Goal: Information Seeking & Learning: Learn about a topic

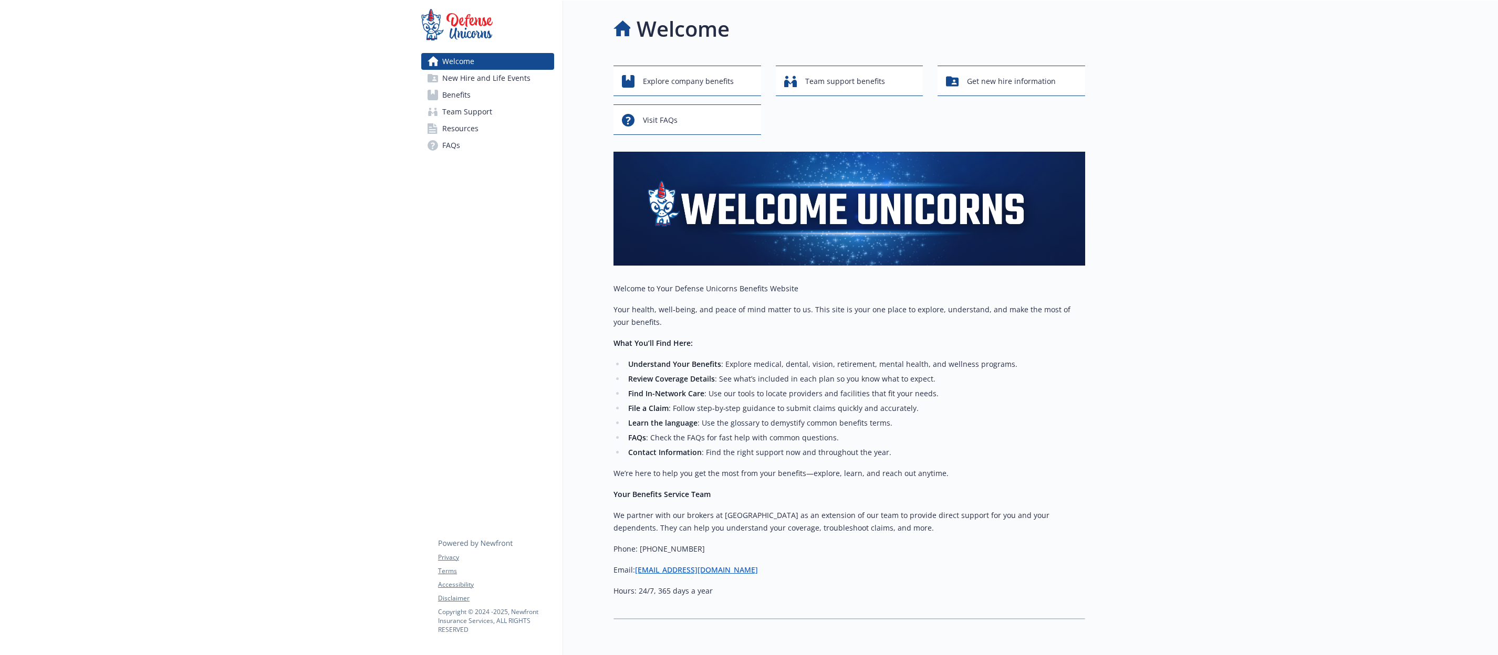
click at [457, 96] on span "Benefits" at bounding box center [456, 95] width 28 height 17
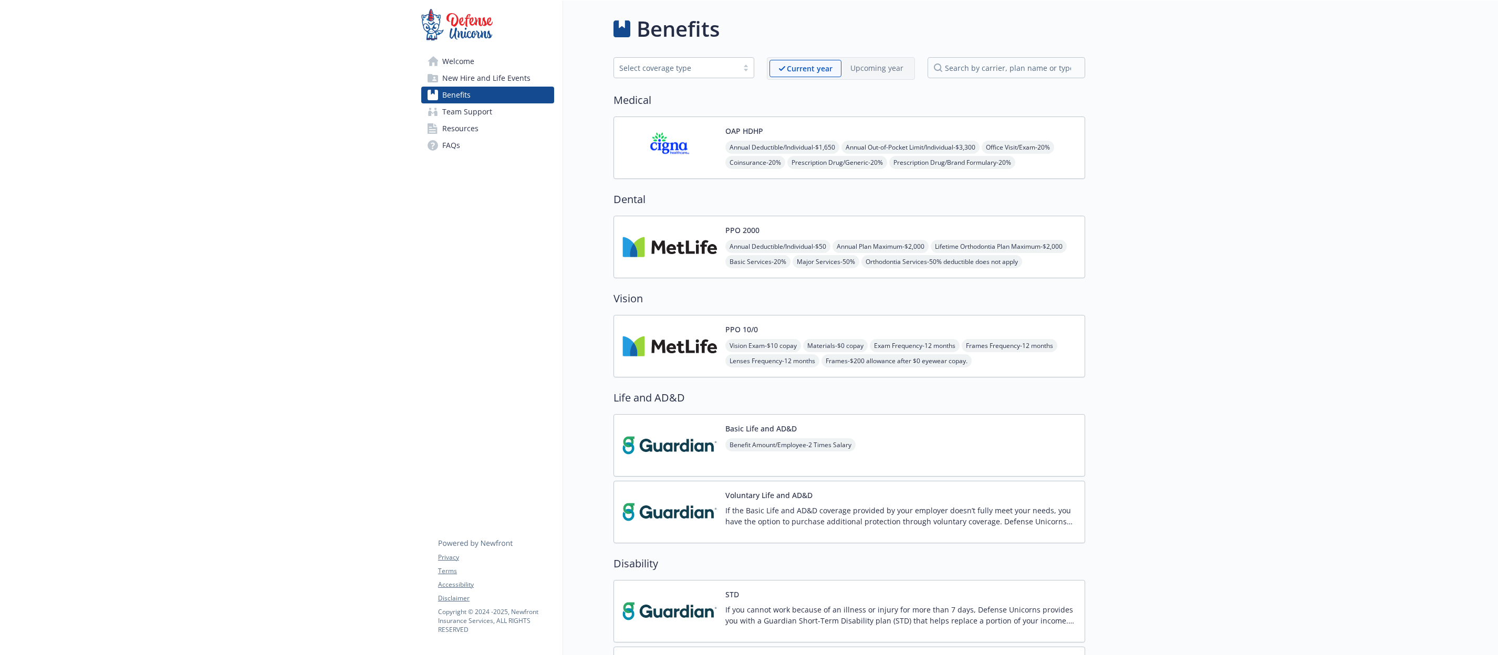
click at [676, 246] on img at bounding box center [669, 247] width 95 height 45
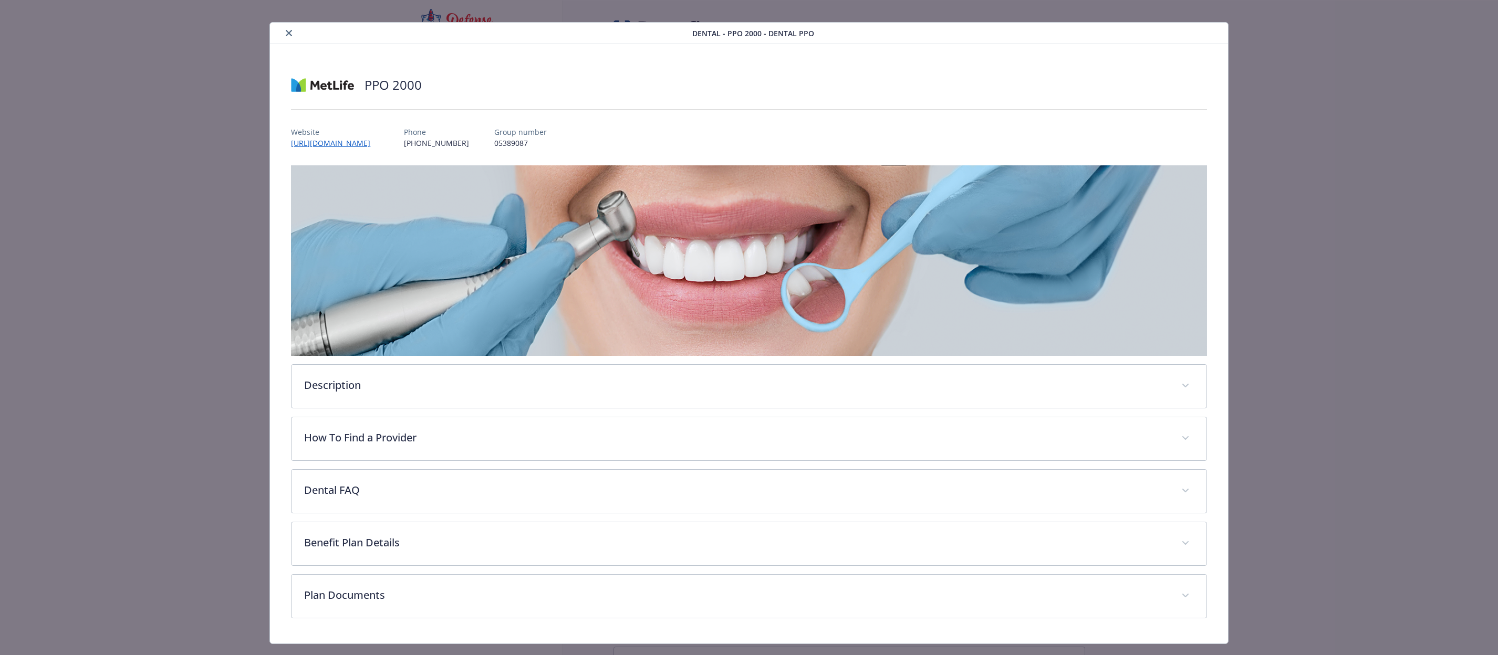
scroll to position [33, 0]
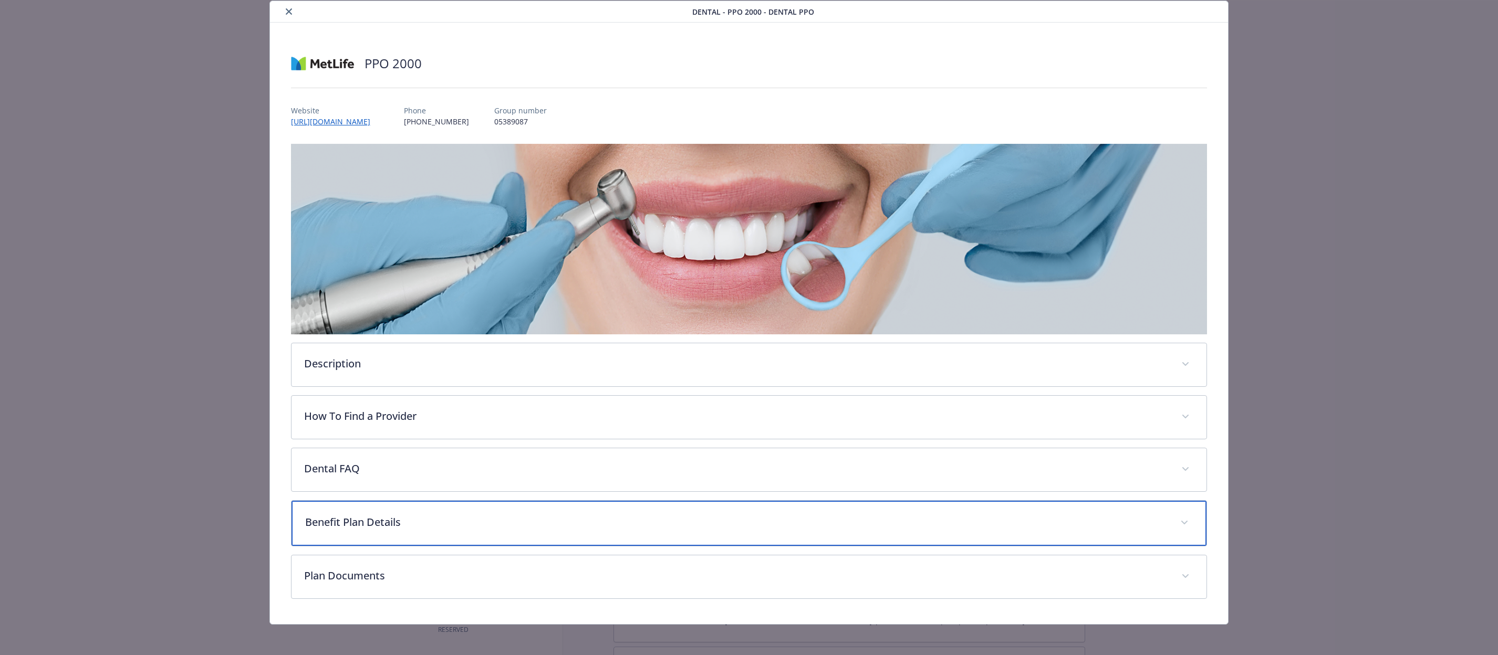
click at [611, 529] on div "Benefit Plan Details" at bounding box center [748, 523] width 914 height 45
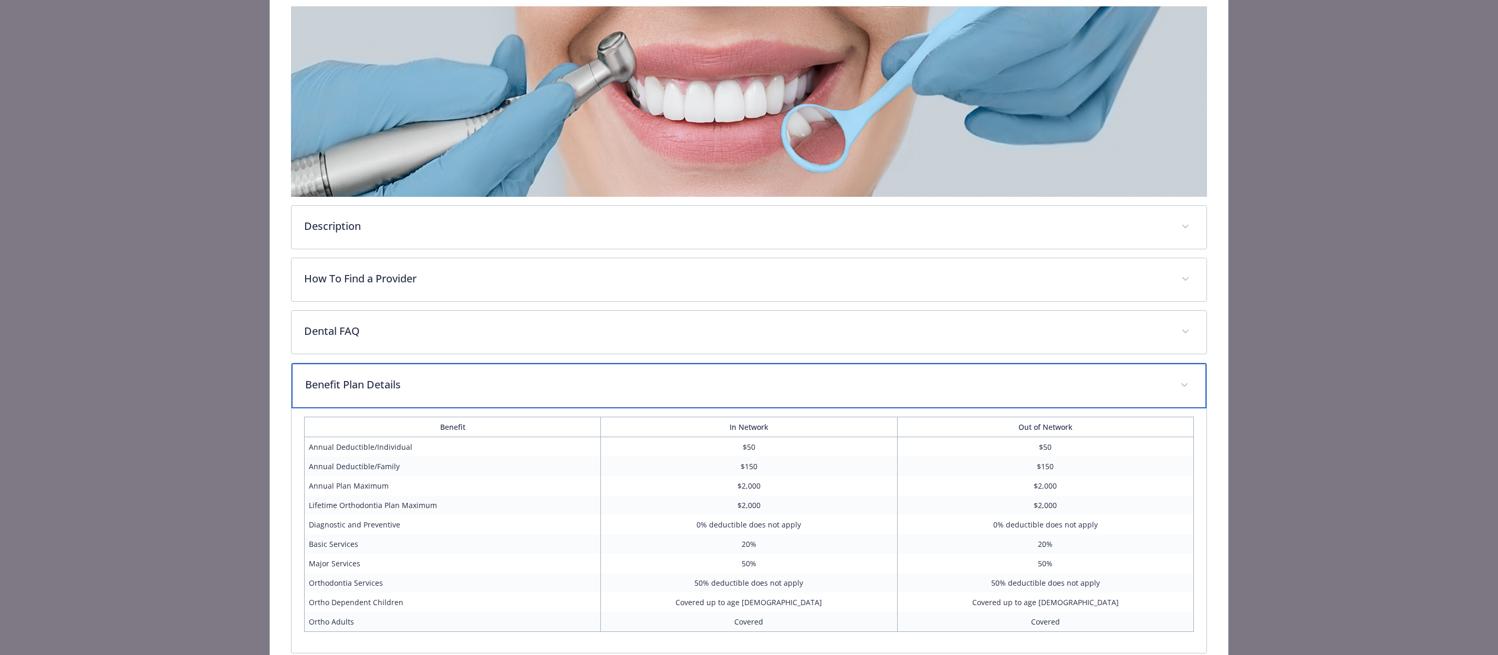
scroll to position [280, 0]
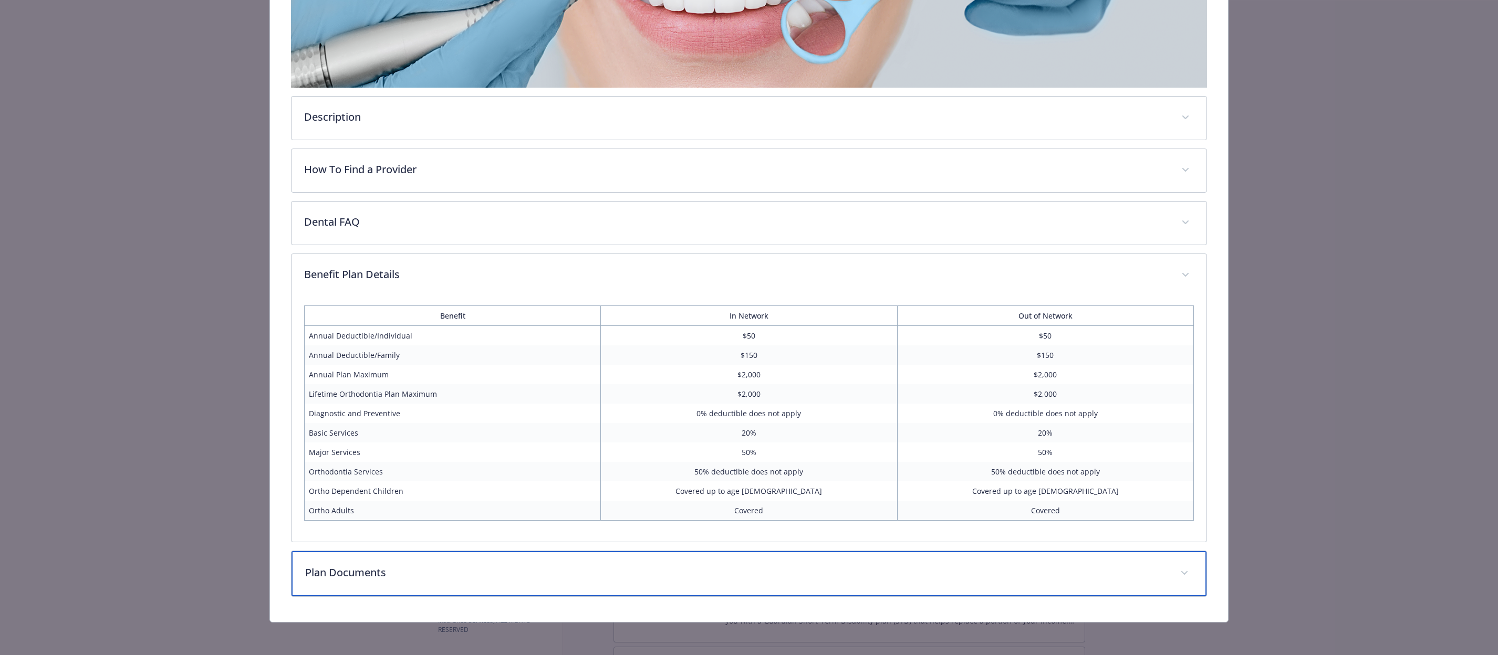
click at [608, 561] on div "Plan Documents" at bounding box center [748, 573] width 914 height 45
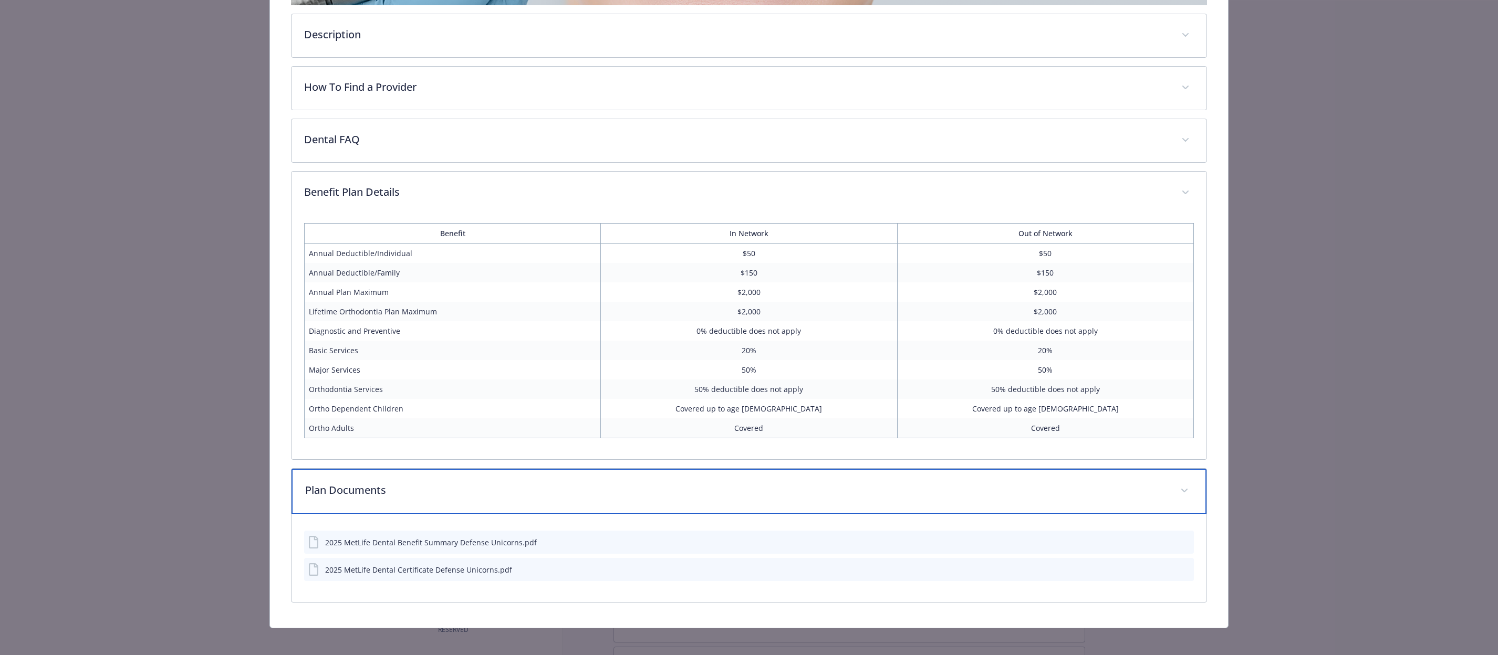
scroll to position [368, 0]
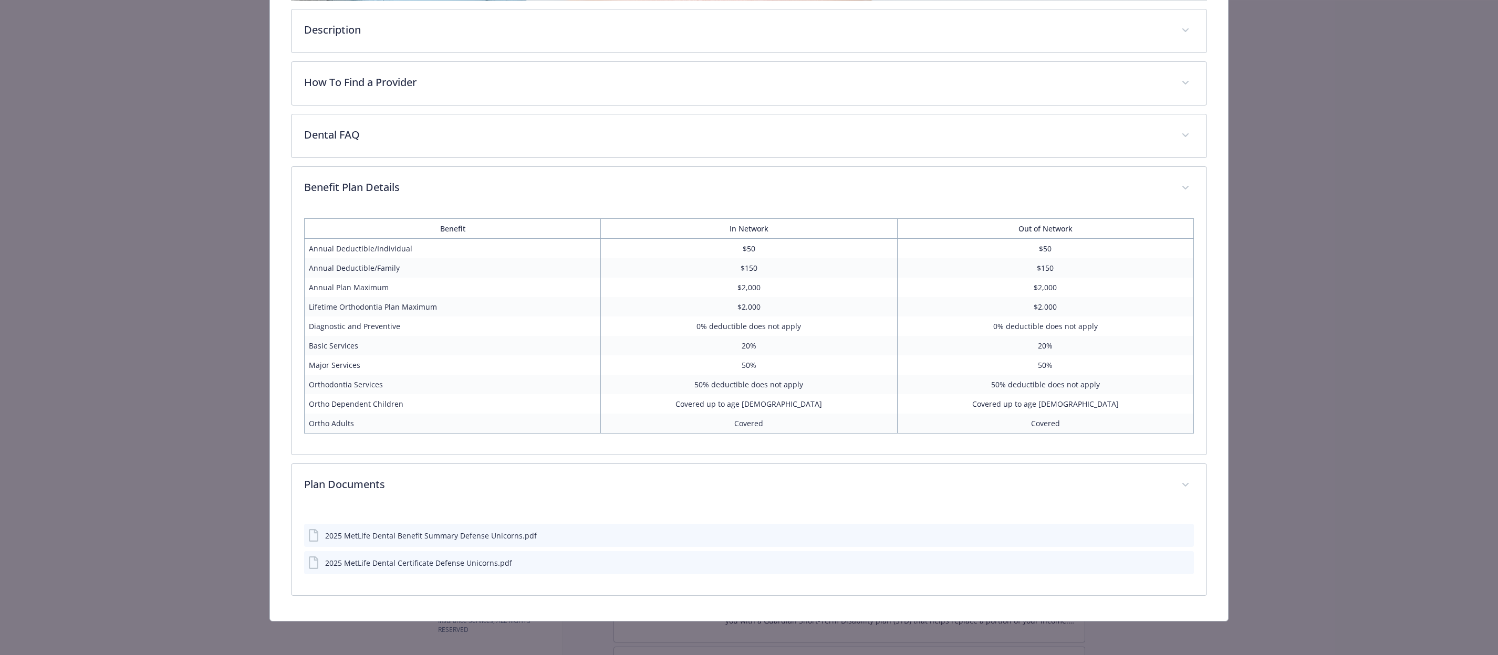
click at [597, 534] on div "2025 MetLife Dental Benefit Summary Defense Unicorns.pdf" at bounding box center [748, 535] width 889 height 23
click at [597, 534] on div "2025 MetLife Dental Benefit Summary Defense Unicorns.pdf" at bounding box center [748, 536] width 889 height 23
click at [1179, 536] on icon "preview file" at bounding box center [1183, 535] width 9 height 7
click at [1179, 563] on icon "preview file" at bounding box center [1183, 563] width 9 height 7
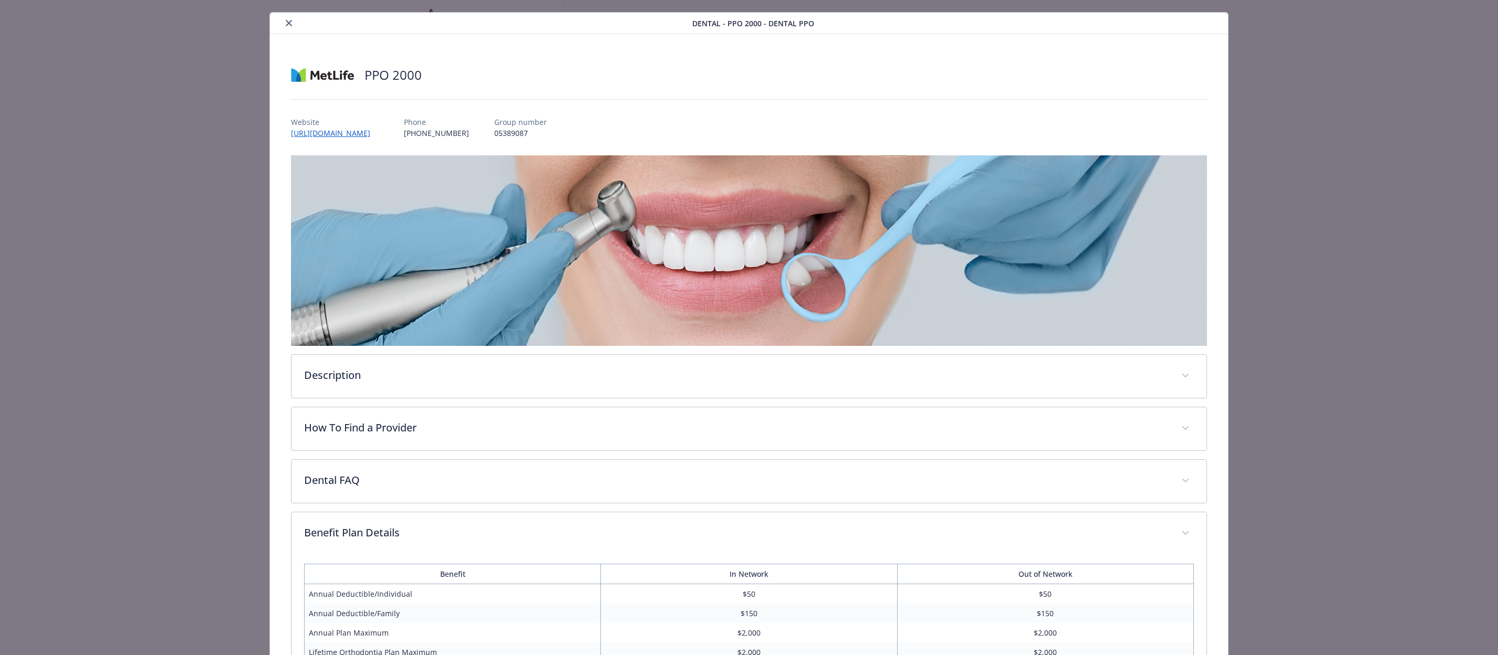
scroll to position [22, 0]
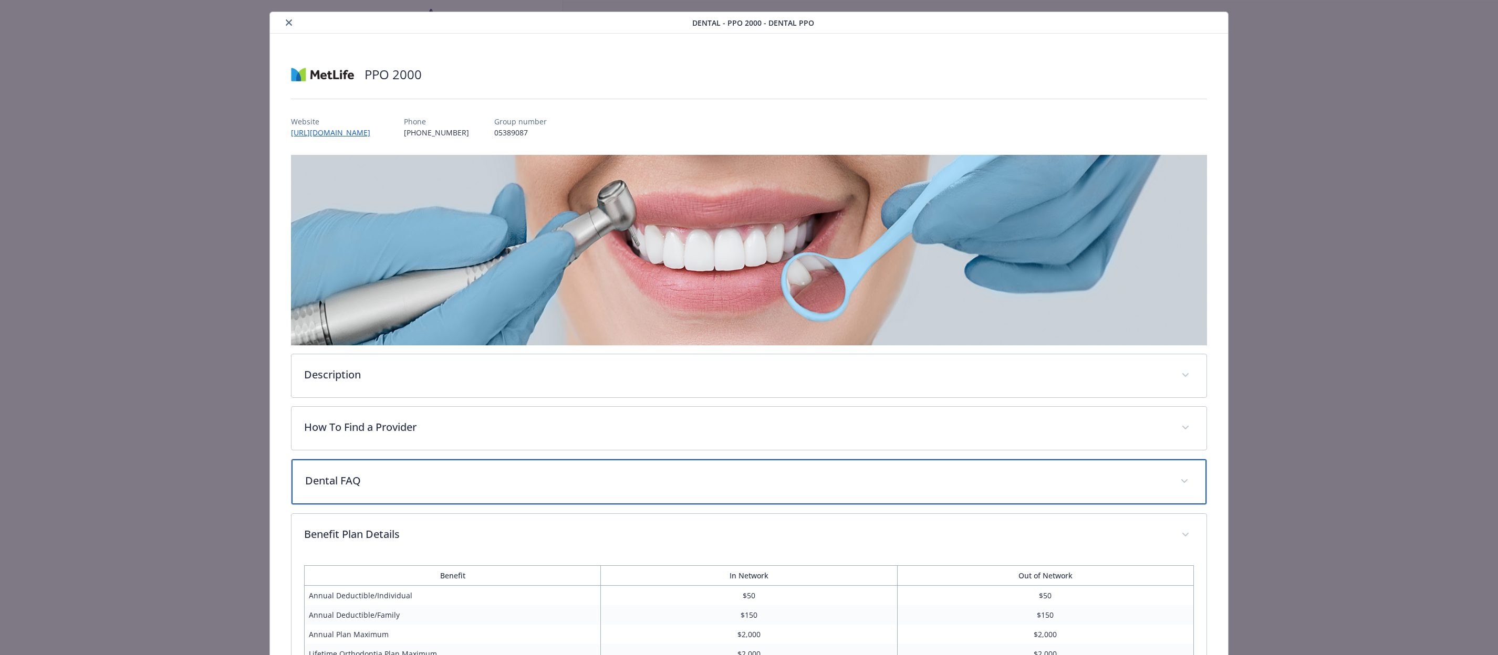
click at [1039, 470] on div "Dental FAQ" at bounding box center [748, 481] width 914 height 45
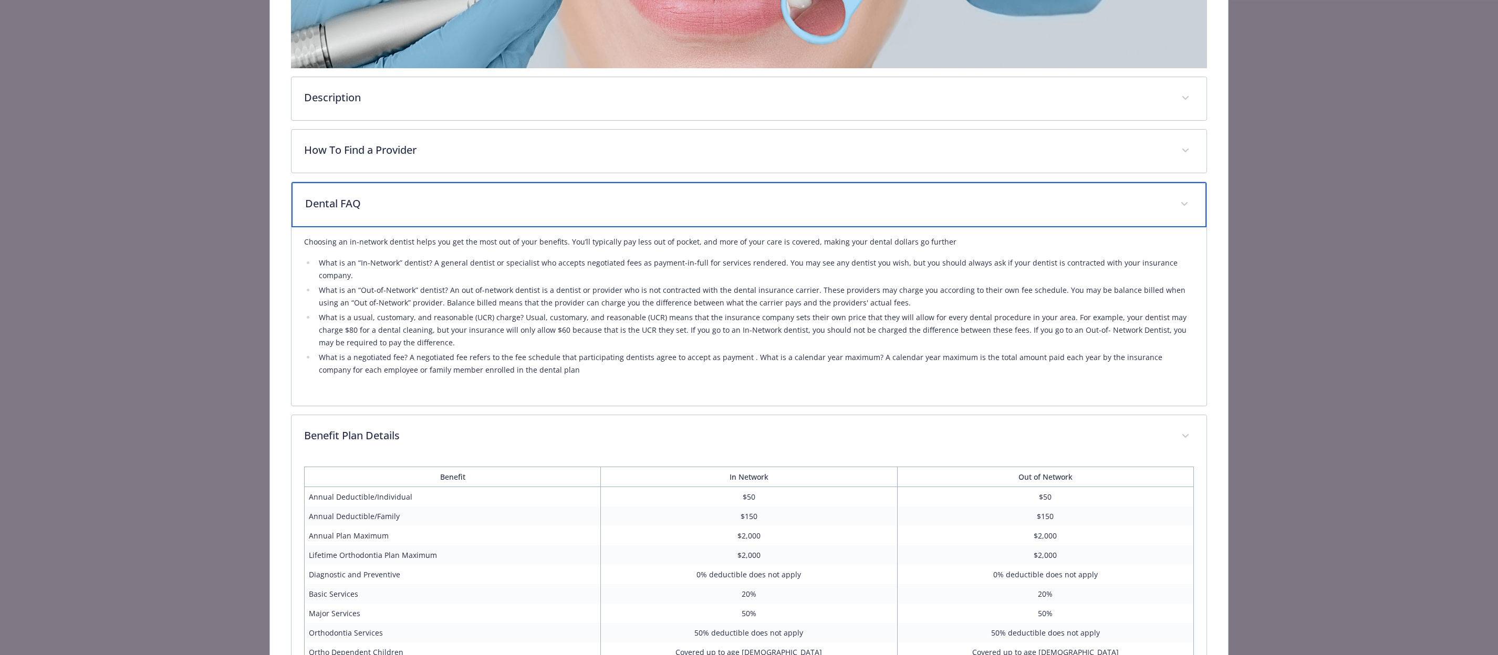
scroll to position [302, 0]
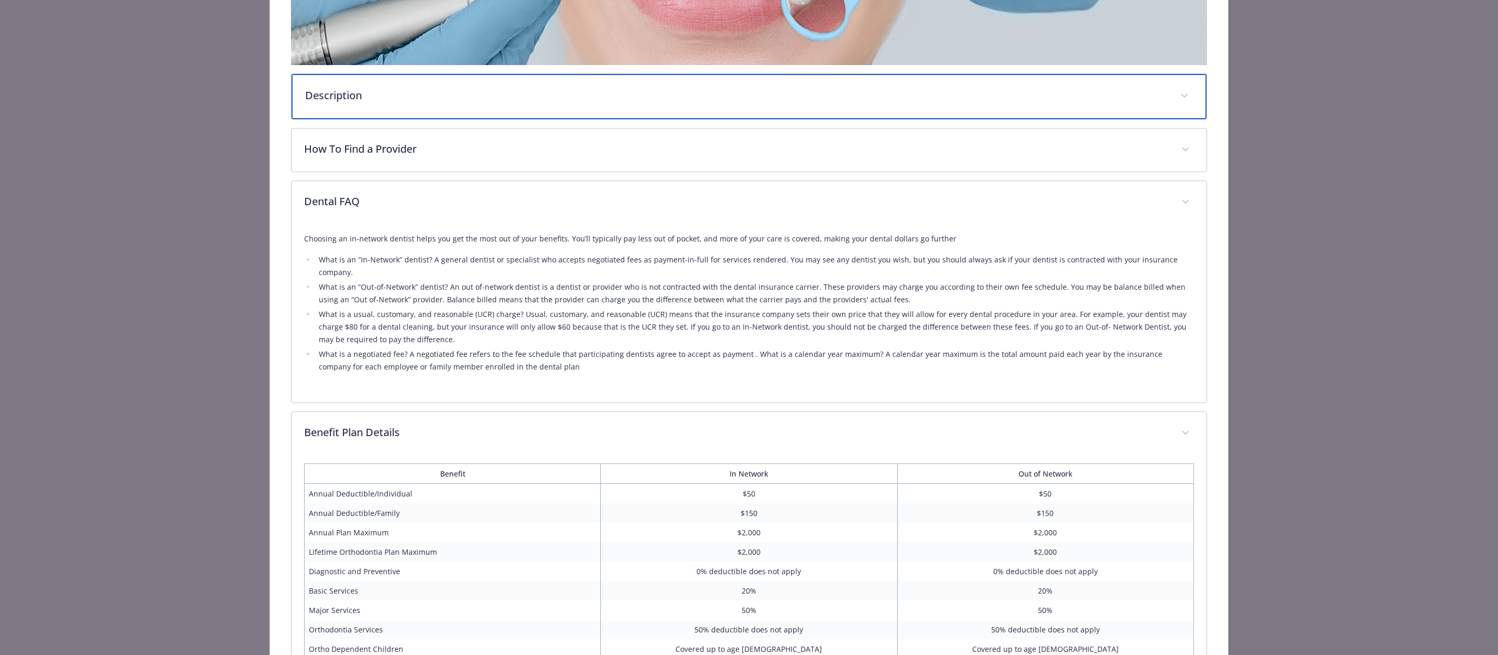
click at [935, 101] on div "Description" at bounding box center [748, 96] width 914 height 45
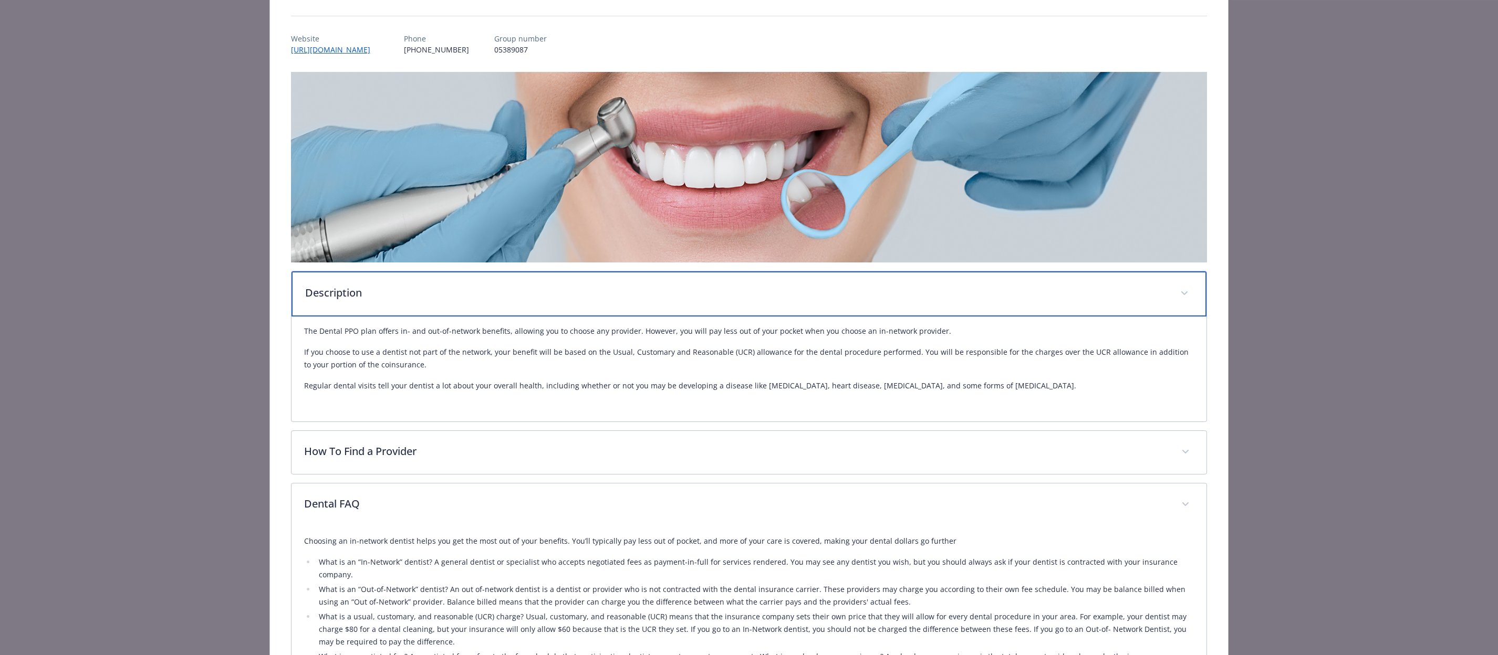
scroll to position [0, 0]
